Goal: Information Seeking & Learning: Check status

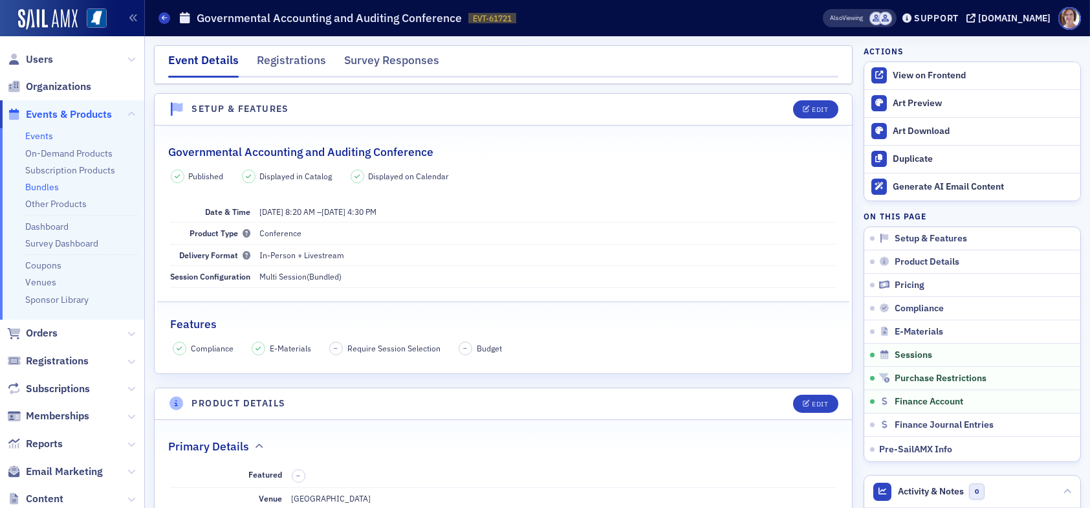
scroll to position [2846, 0]
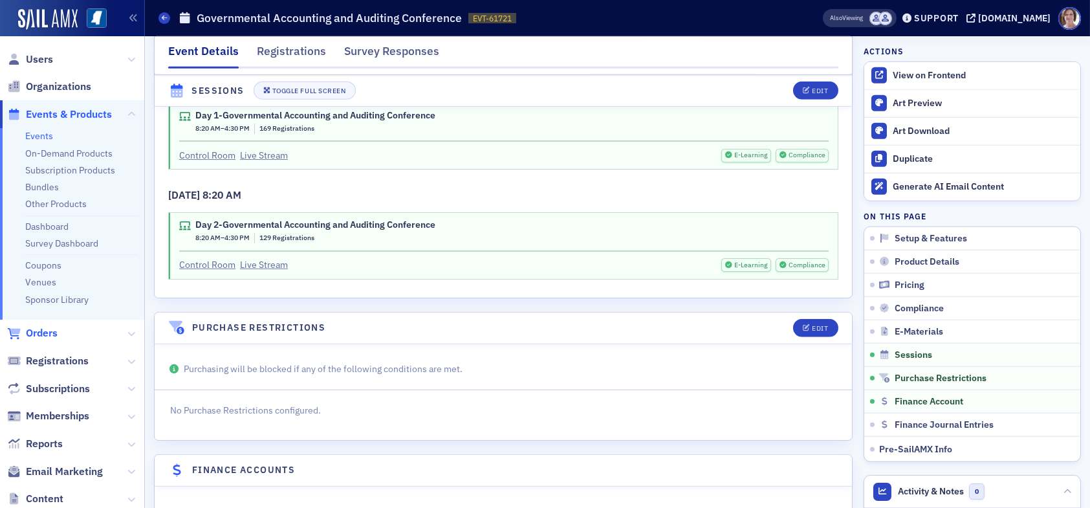
click at [48, 331] on span "Orders" at bounding box center [42, 333] width 32 height 14
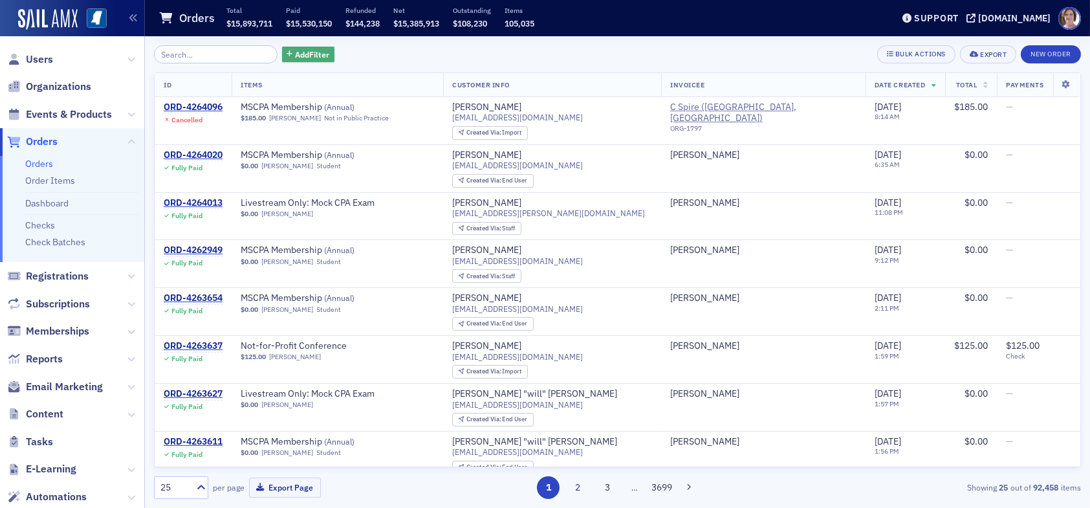
click at [307, 54] on span "Add Filter" at bounding box center [312, 55] width 34 height 12
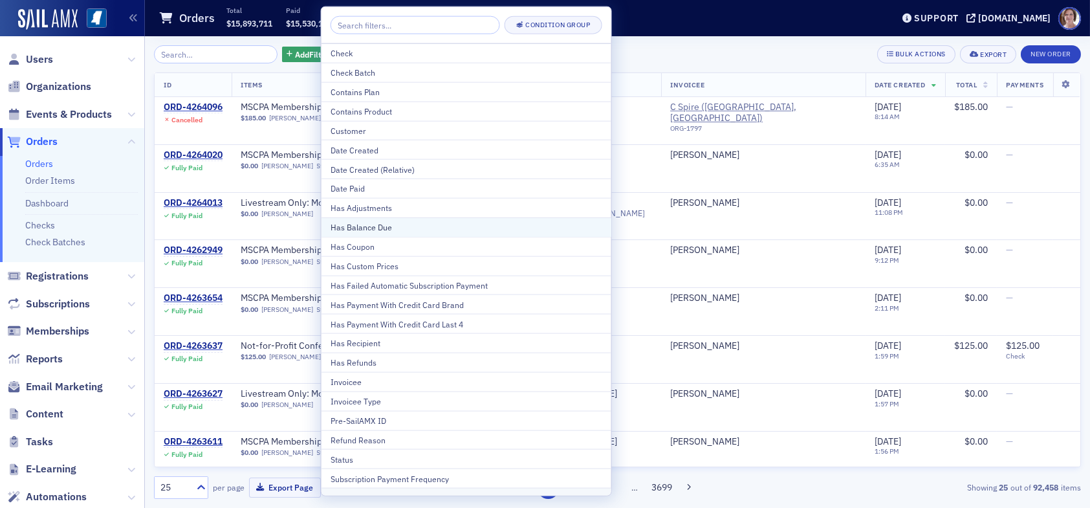
click at [388, 230] on div "Has Balance Due" at bounding box center [467, 227] width 272 height 12
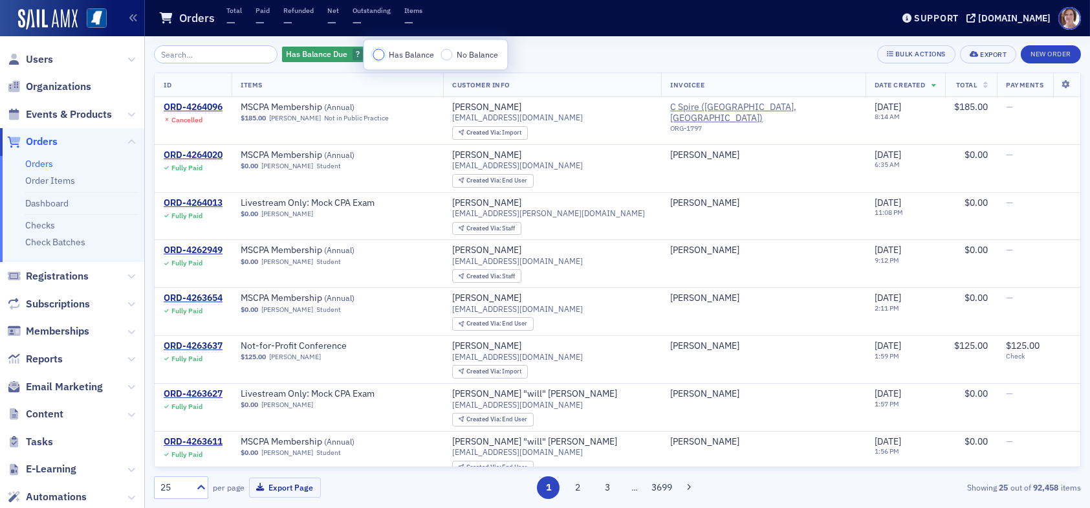
click at [378, 53] on input "Has Balance" at bounding box center [379, 55] width 12 height 12
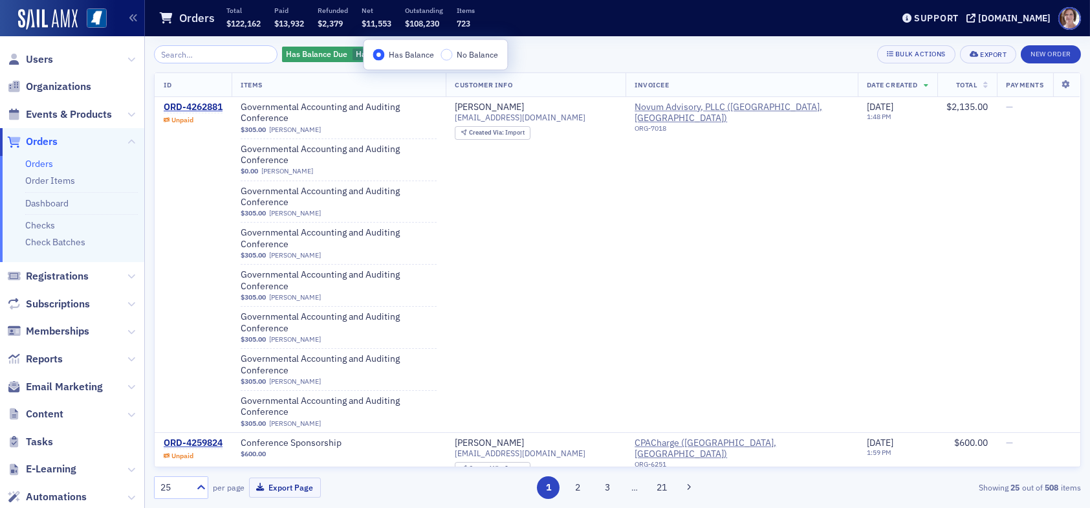
click at [530, 55] on div "Has Balance Due Has Balance Add Filter Bulk Actions Export New Order" at bounding box center [617, 54] width 927 height 18
click at [445, 52] on span "Add Filter" at bounding box center [462, 55] width 34 height 12
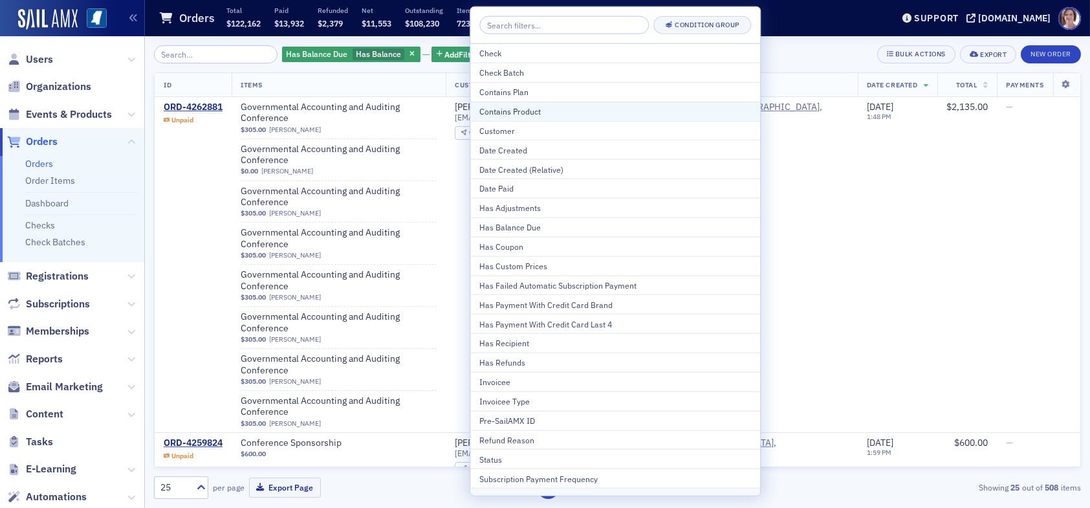
click at [519, 112] on div "Contains Product" at bounding box center [615, 111] width 272 height 12
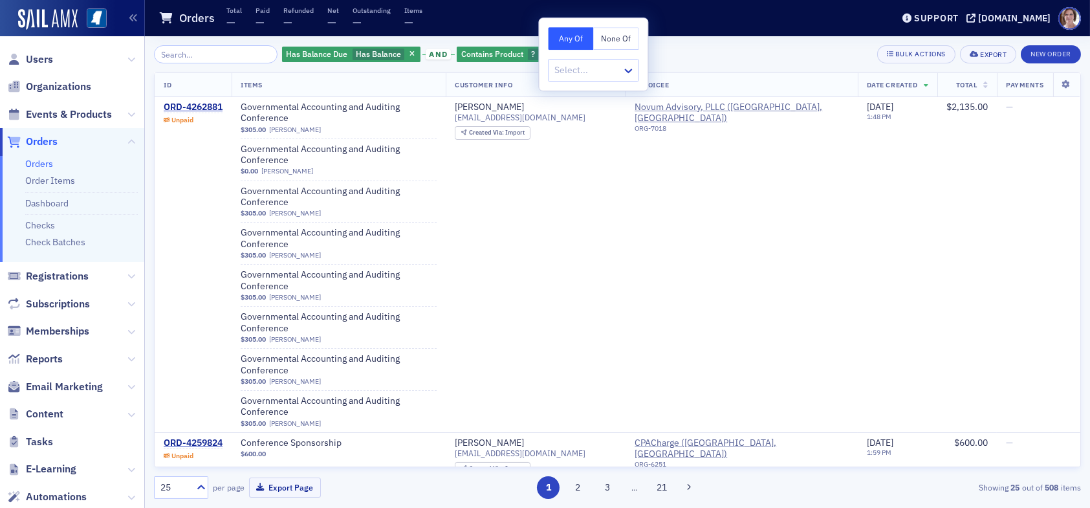
click at [616, 39] on button "None Of" at bounding box center [615, 38] width 45 height 23
click at [576, 74] on div at bounding box center [586, 70] width 67 height 16
type input "in"
click at [570, 69] on div at bounding box center [586, 70] width 67 height 16
click at [572, 36] on button "Any Of" at bounding box center [570, 38] width 45 height 23
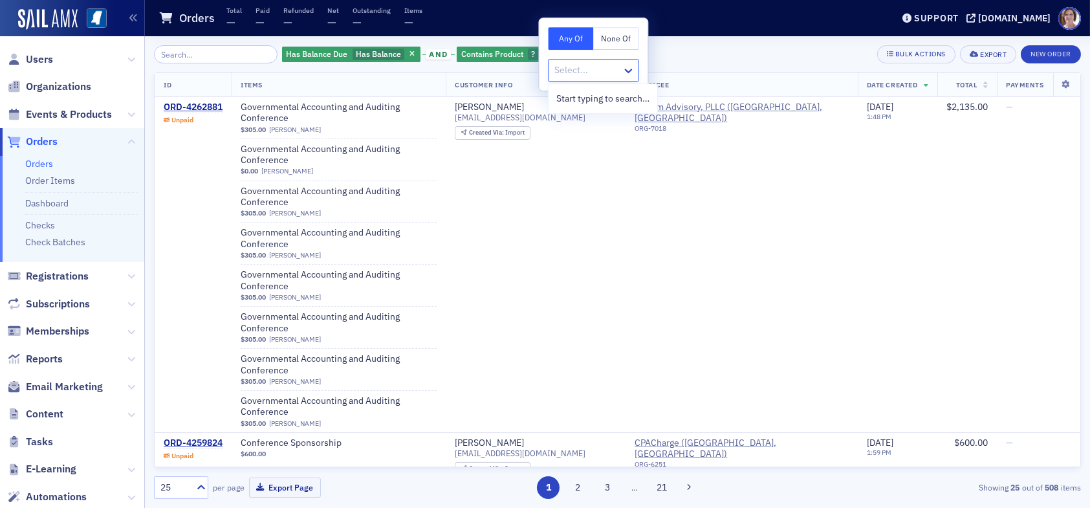
click at [587, 70] on div at bounding box center [586, 70] width 67 height 16
type input "newsletter"
click at [611, 98] on span "Newsletter Advertising [Product]" at bounding box center [622, 99] width 133 height 14
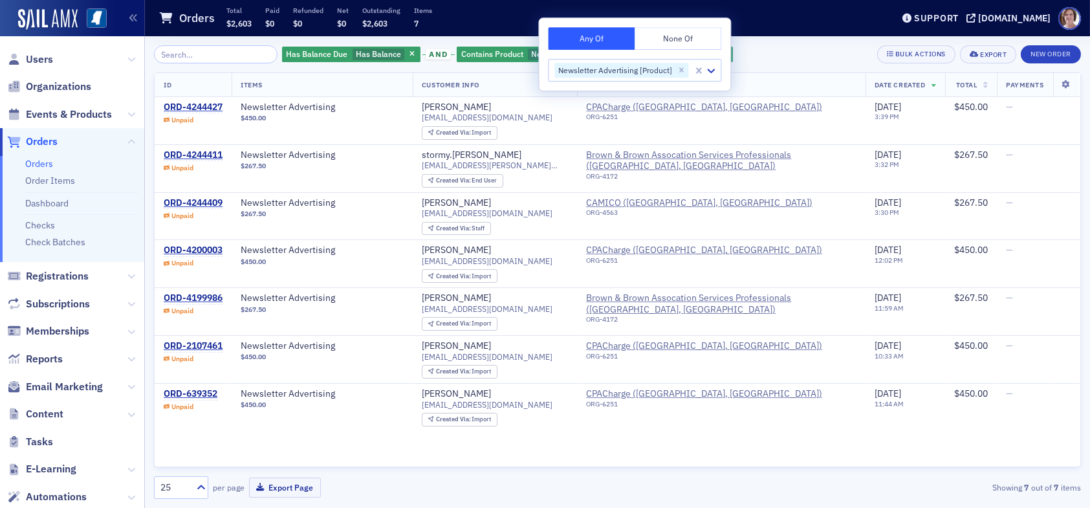
click at [759, 56] on div "Has Balance Due Has Balance and Contains Product Newsletter Advertising [Produc…" at bounding box center [617, 54] width 927 height 18
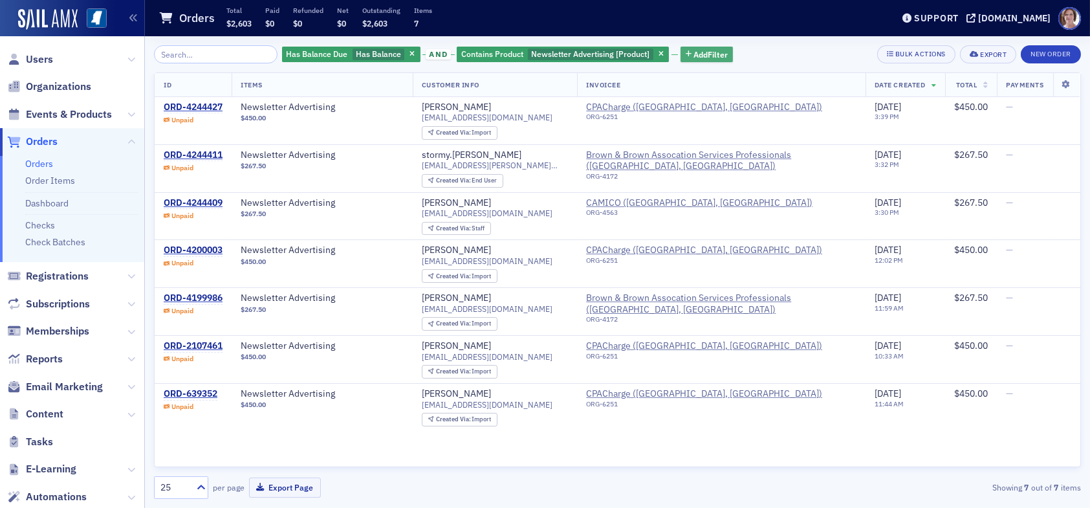
click at [693, 53] on span "Add Filter" at bounding box center [710, 55] width 34 height 12
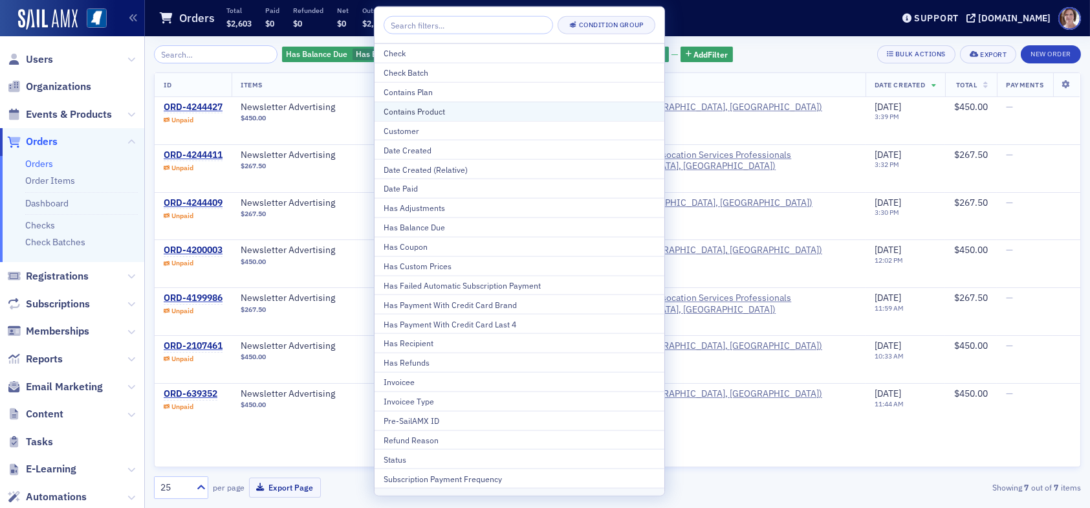
click at [501, 115] on div "Contains Product" at bounding box center [520, 111] width 272 height 12
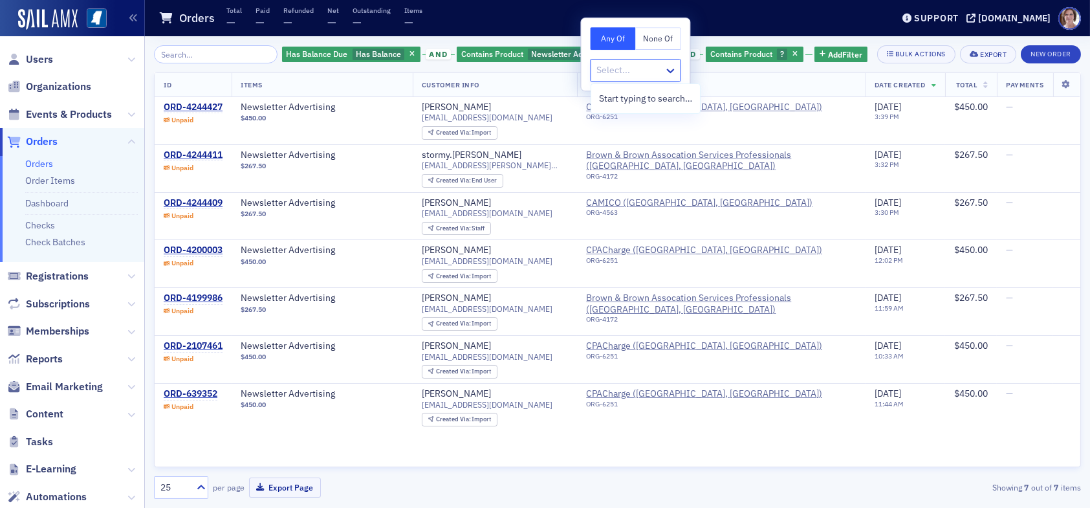
click at [631, 68] on div at bounding box center [628, 70] width 67 height 16
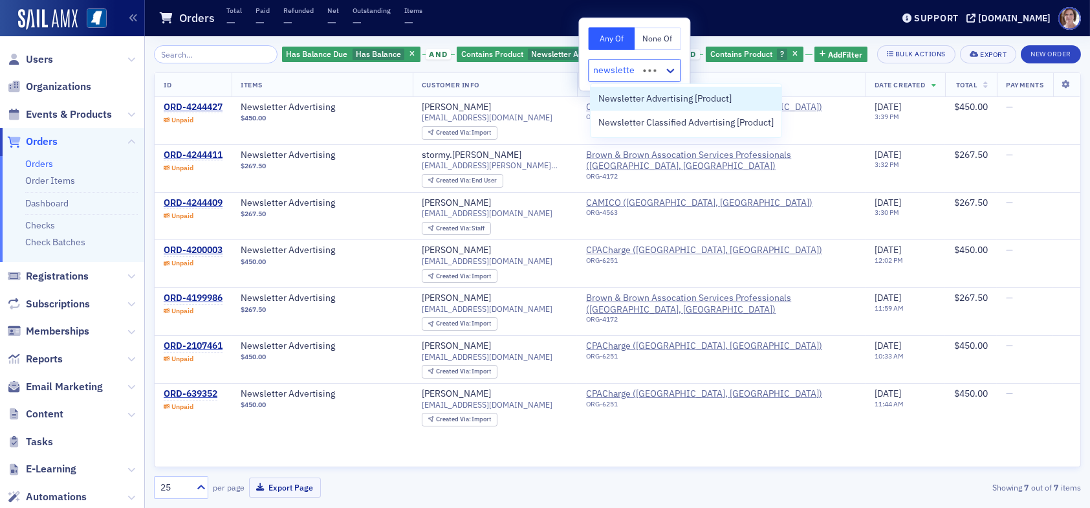
type input "newsletter"
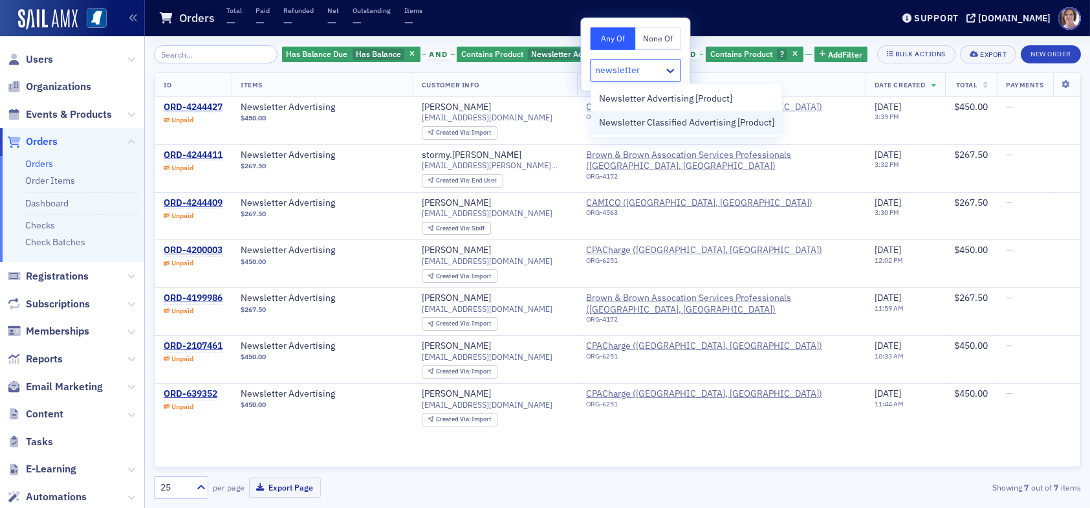
click at [671, 127] on span "Newsletter Classified Advertising [Product]" at bounding box center [686, 123] width 175 height 14
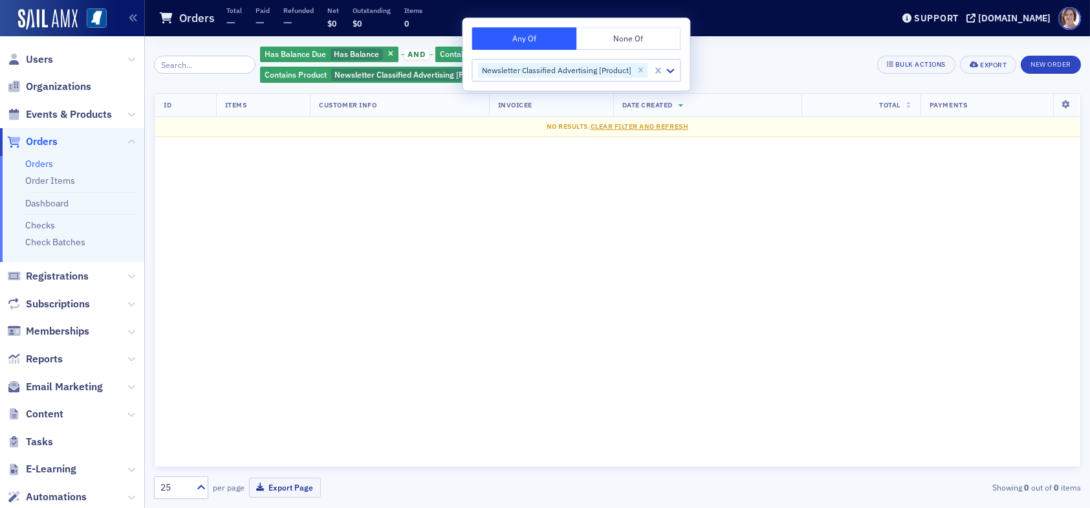
click at [740, 83] on div "Has Balance Due Has Balance and Contains Product Newsletter Advertising [Produc…" at bounding box center [563, 64] width 607 height 39
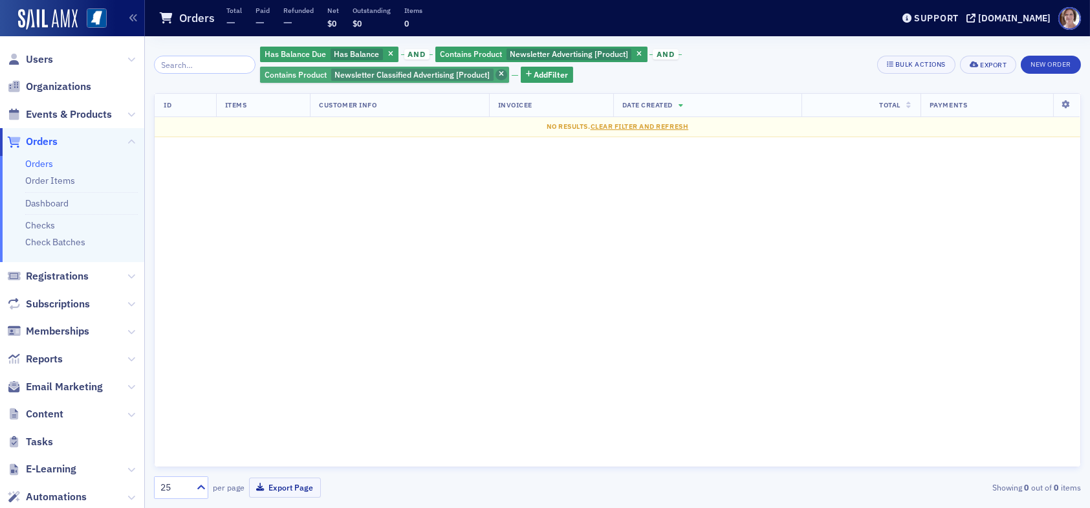
click at [499, 74] on icon "button" at bounding box center [501, 74] width 5 height 7
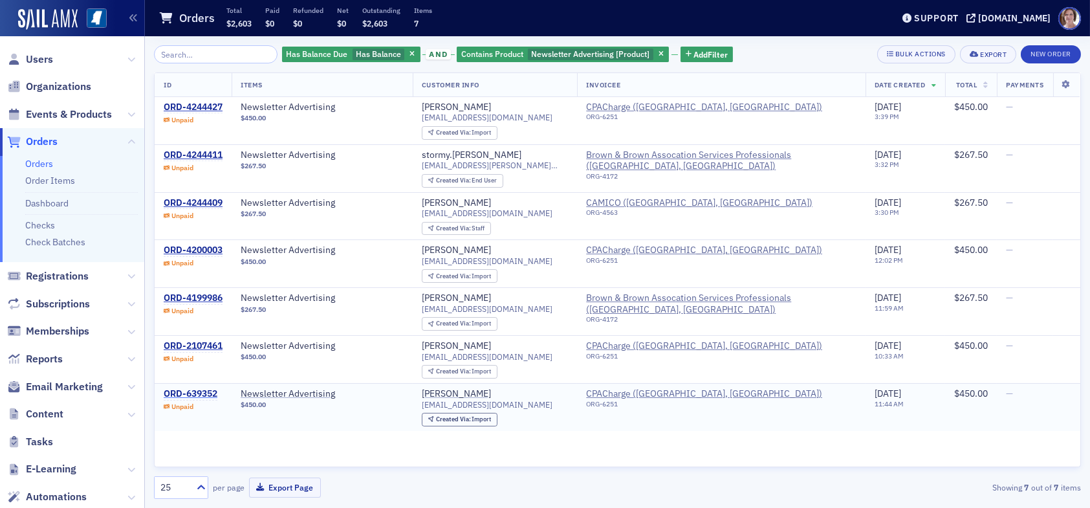
click at [199, 391] on div "ORD-639352" at bounding box center [191, 394] width 54 height 12
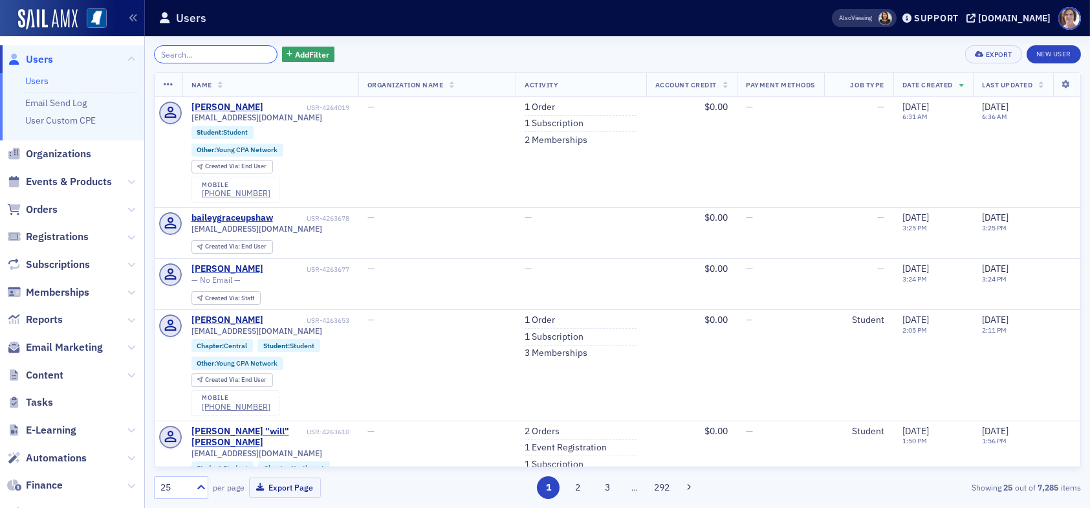
click at [219, 51] on input "search" at bounding box center [216, 54] width 124 height 18
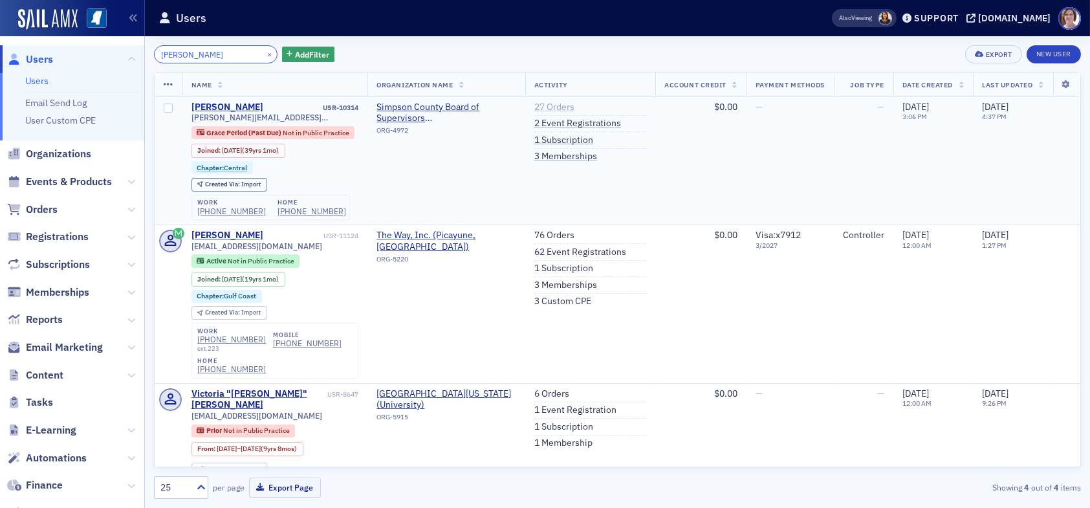
type input "[PERSON_NAME]"
click at [549, 105] on link "27 Orders" at bounding box center [554, 108] width 40 height 12
